Goal: Check status

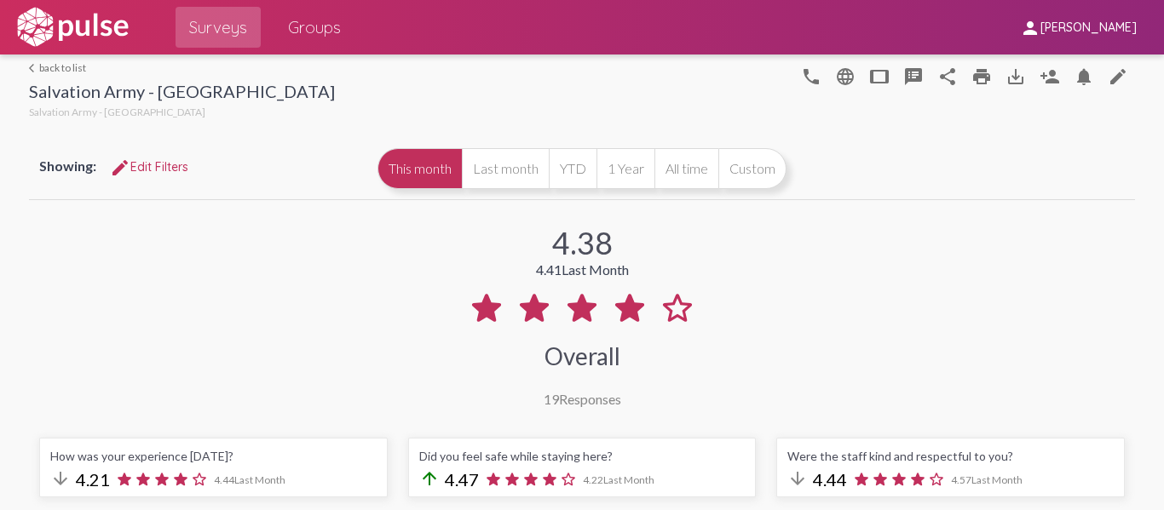
select select "Negative"
click at [579, 182] on button "YTD" at bounding box center [573, 168] width 48 height 41
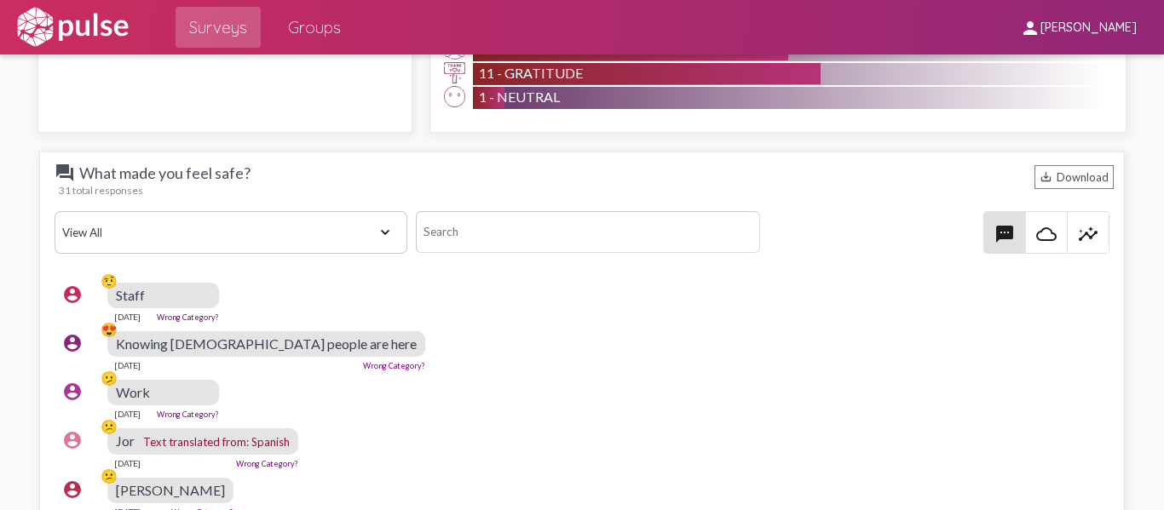
scroll to position [2215, 0]
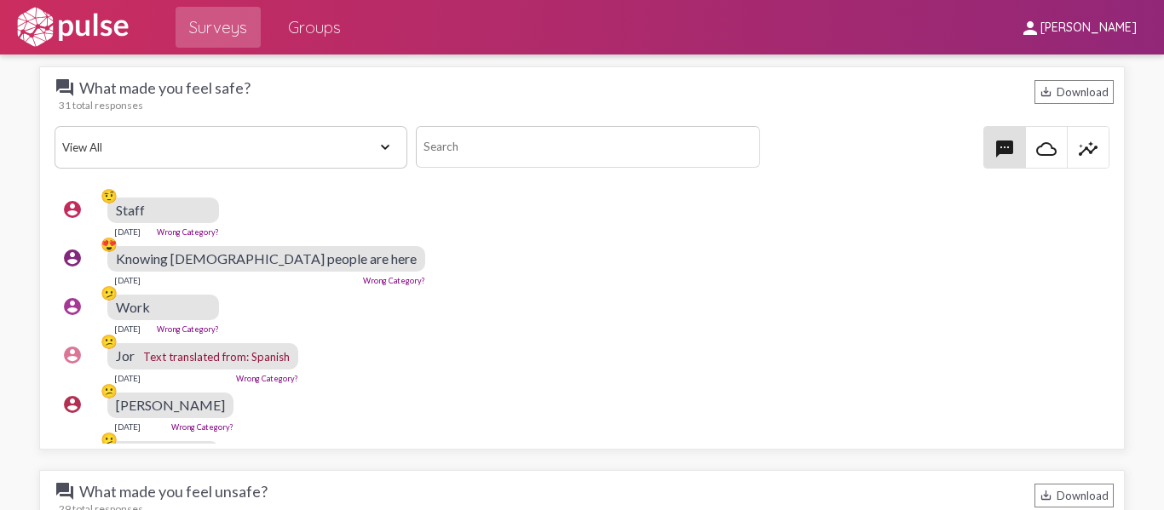
click at [355, 150] on select "View All Positive Neutral Negative Happy Meh Suggestions Angry Disgust Sadness …" at bounding box center [231, 147] width 353 height 43
select select "Negative"
click at [55, 126] on select "View All Positive Neutral Negative Happy Meh Suggestions Angry Disgust Sadness …" at bounding box center [231, 147] width 353 height 43
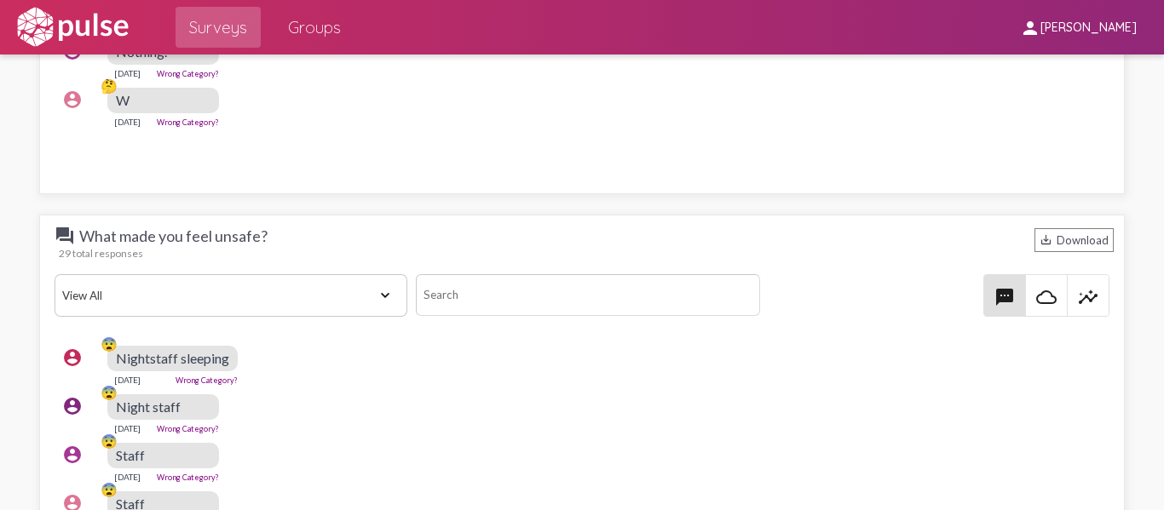
scroll to position [2556, 0]
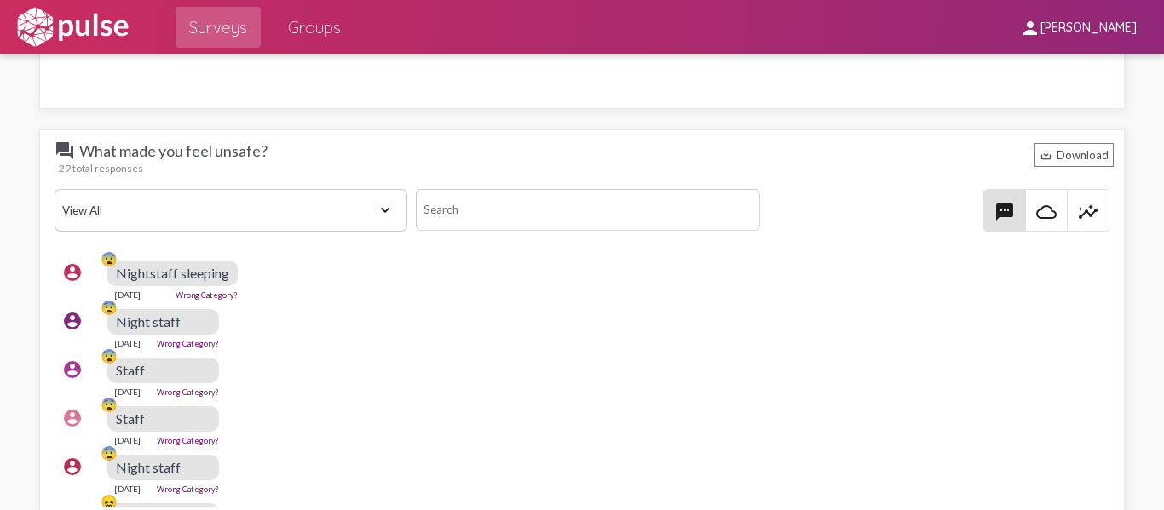
click at [356, 212] on select "View All Positive Neutral Negative Happy Meh Suggestions Angry Disgust Sadness …" at bounding box center [231, 210] width 353 height 43
select select "Negative"
click at [55, 189] on select "View All Positive Neutral Negative Happy Meh Suggestions Angry Disgust Sadness …" at bounding box center [231, 210] width 353 height 43
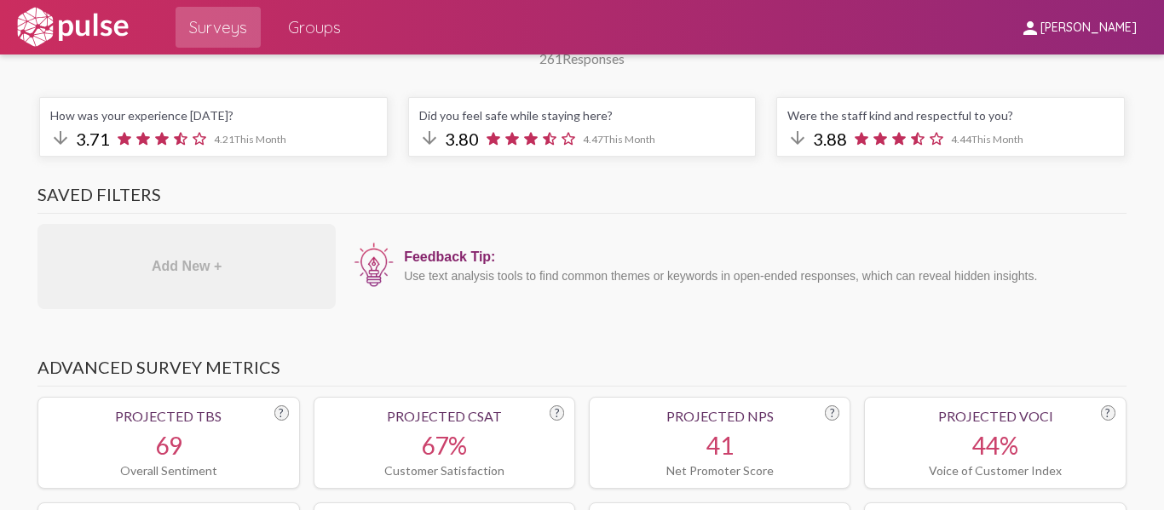
scroll to position [0, 0]
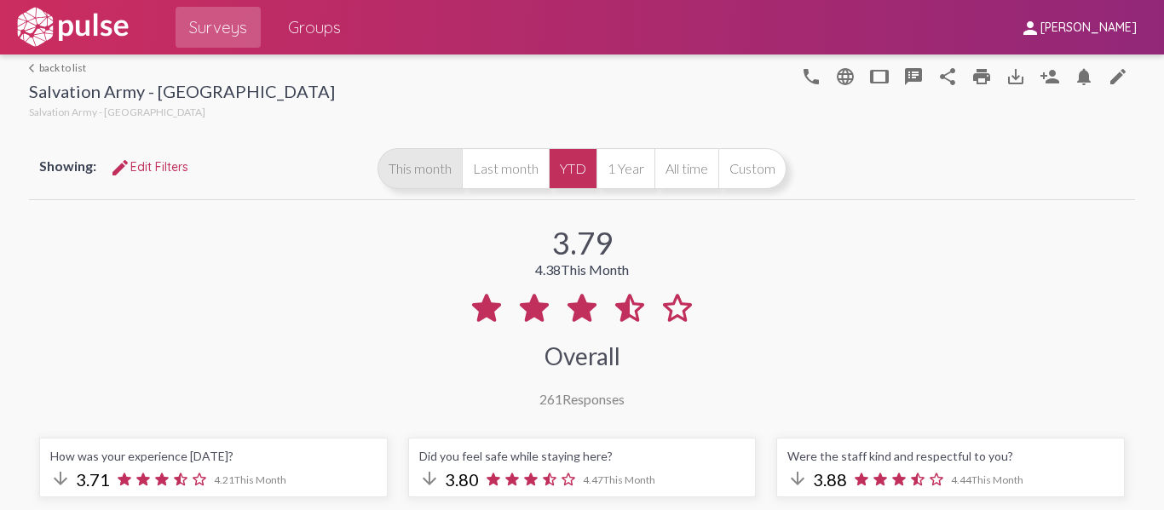
click at [404, 164] on button "This month" at bounding box center [419, 168] width 84 height 41
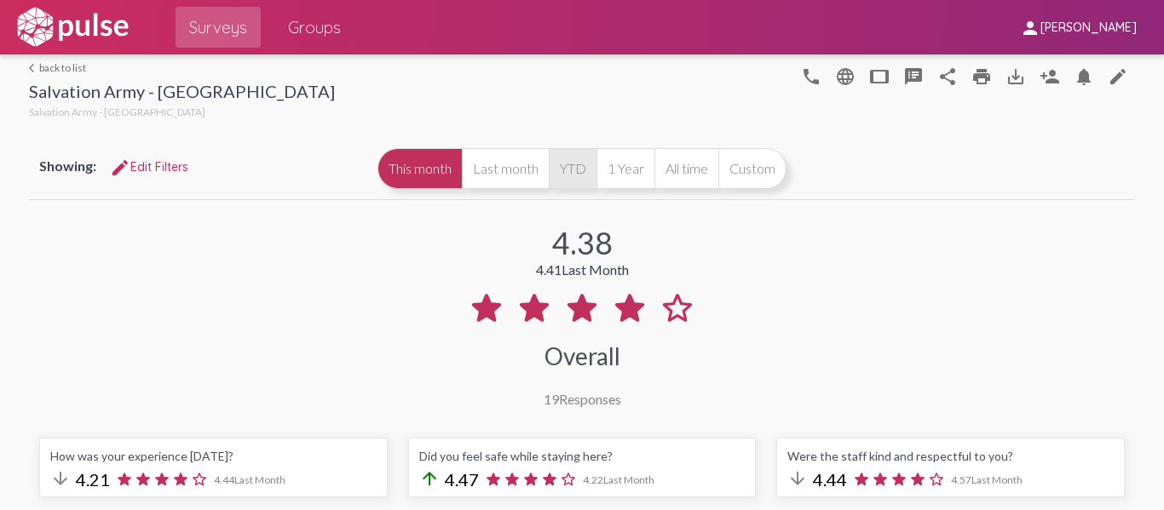
click at [565, 168] on button "YTD" at bounding box center [573, 168] width 48 height 41
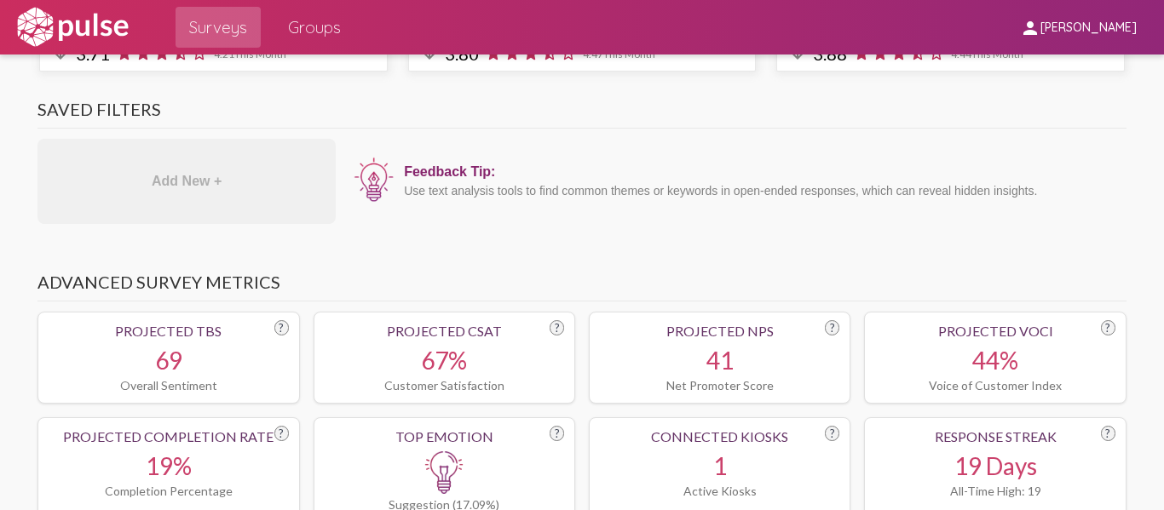
scroll to position [170, 0]
